Goal: Task Accomplishment & Management: Use online tool/utility

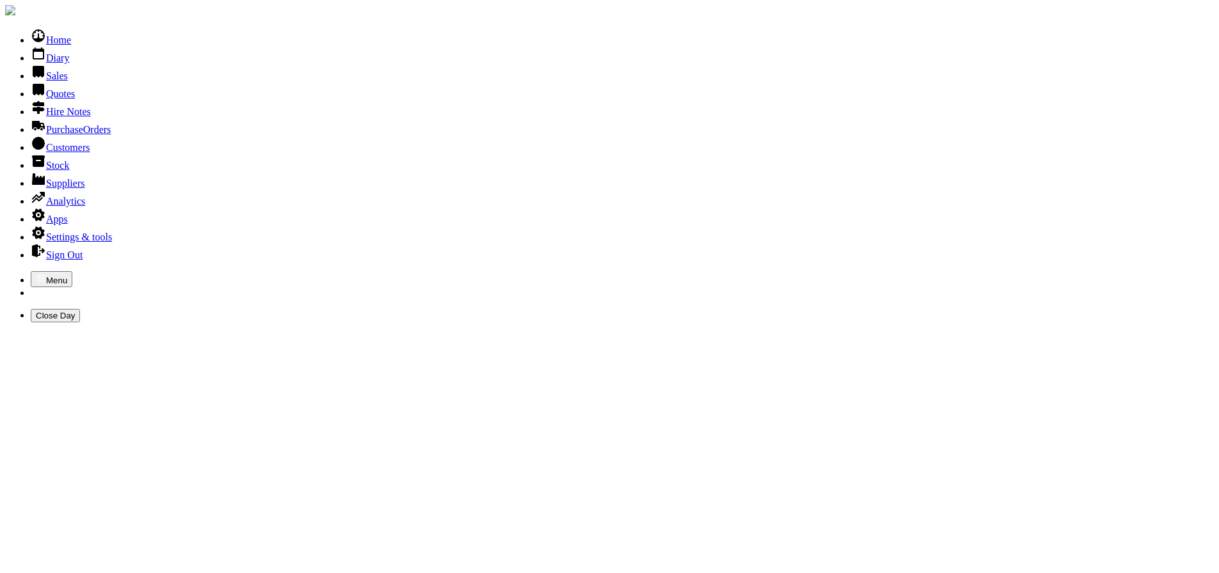
click at [54, 81] on link "Sales" at bounding box center [49, 75] width 37 height 11
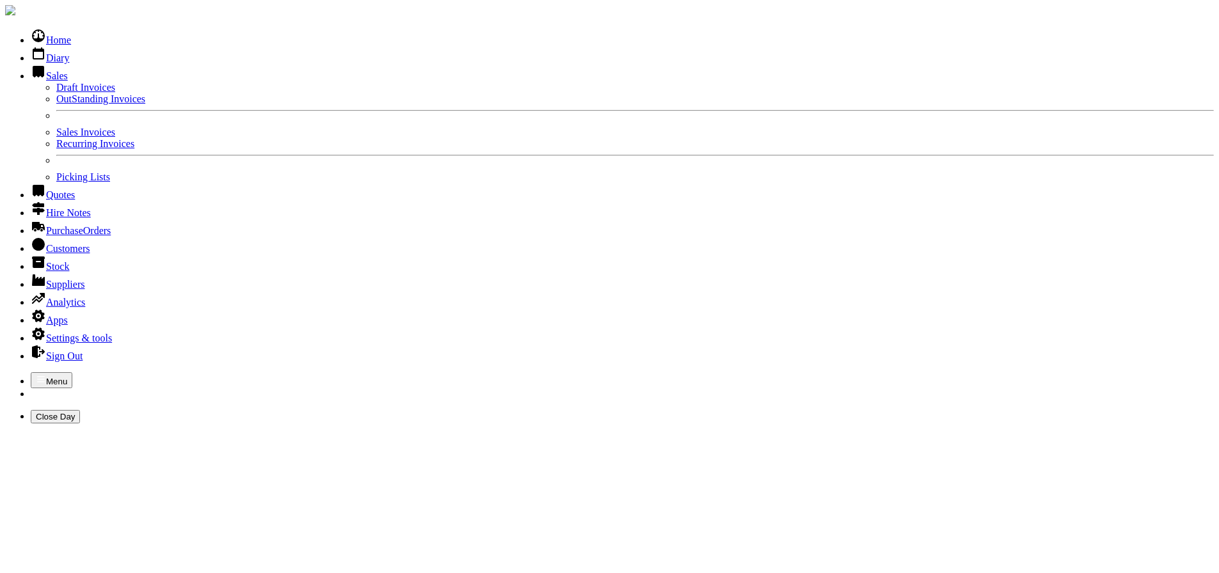
click at [66, 138] on link "Sales Invoices" at bounding box center [85, 132] width 59 height 11
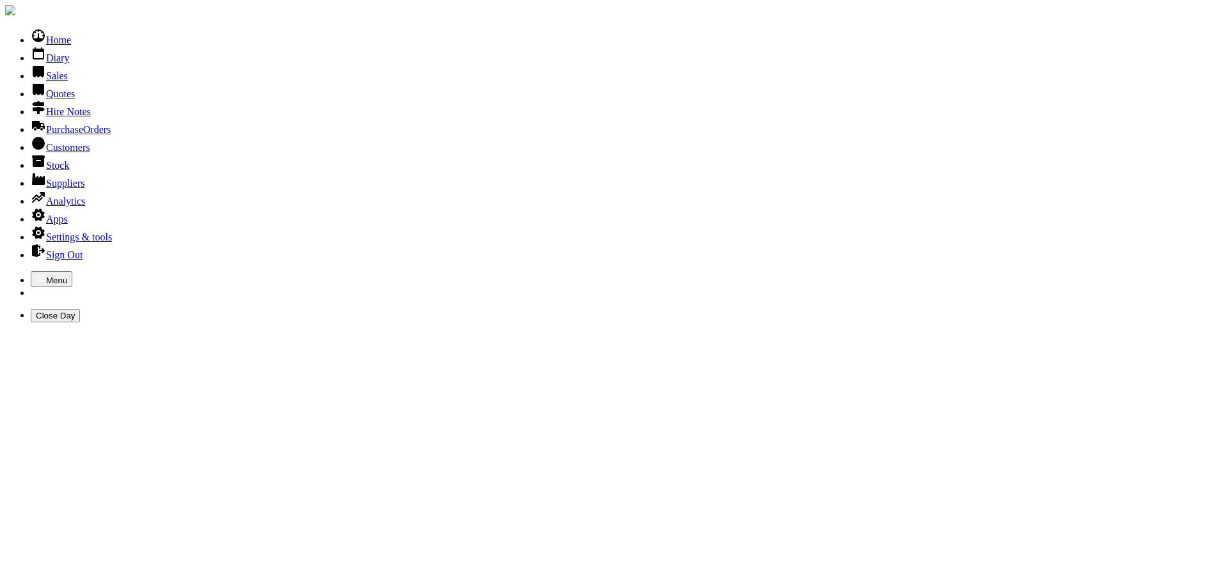
type input "racecourse"
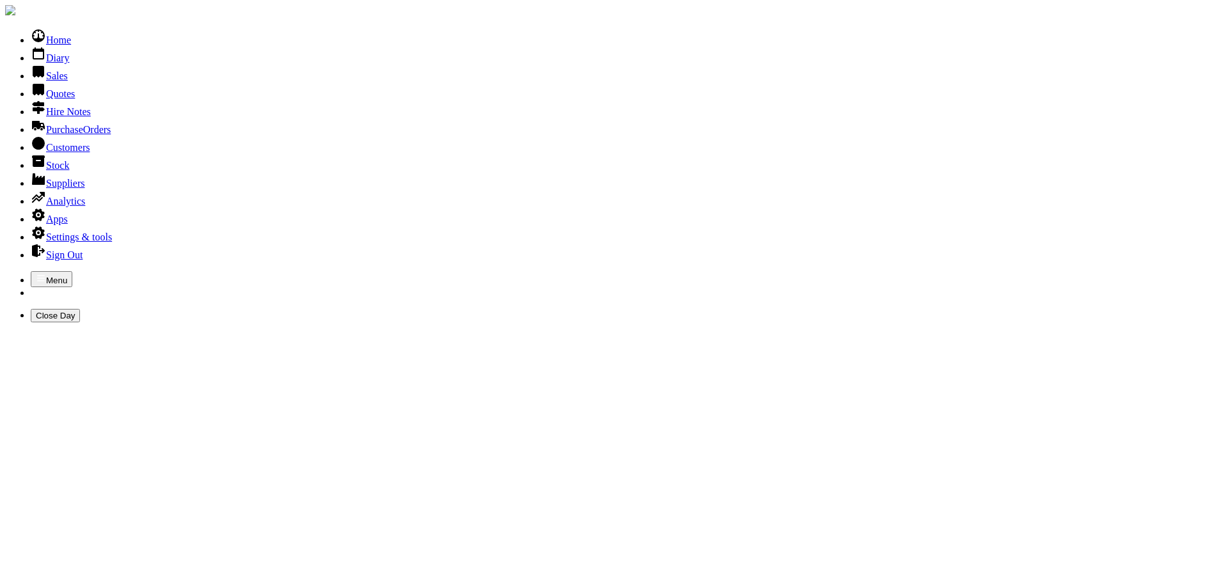
drag, startPoint x: 250, startPoint y: 161, endPoint x: 86, endPoint y: 161, distance: 164.4
type input "[DATE]"
